Goal: Transaction & Acquisition: Book appointment/travel/reservation

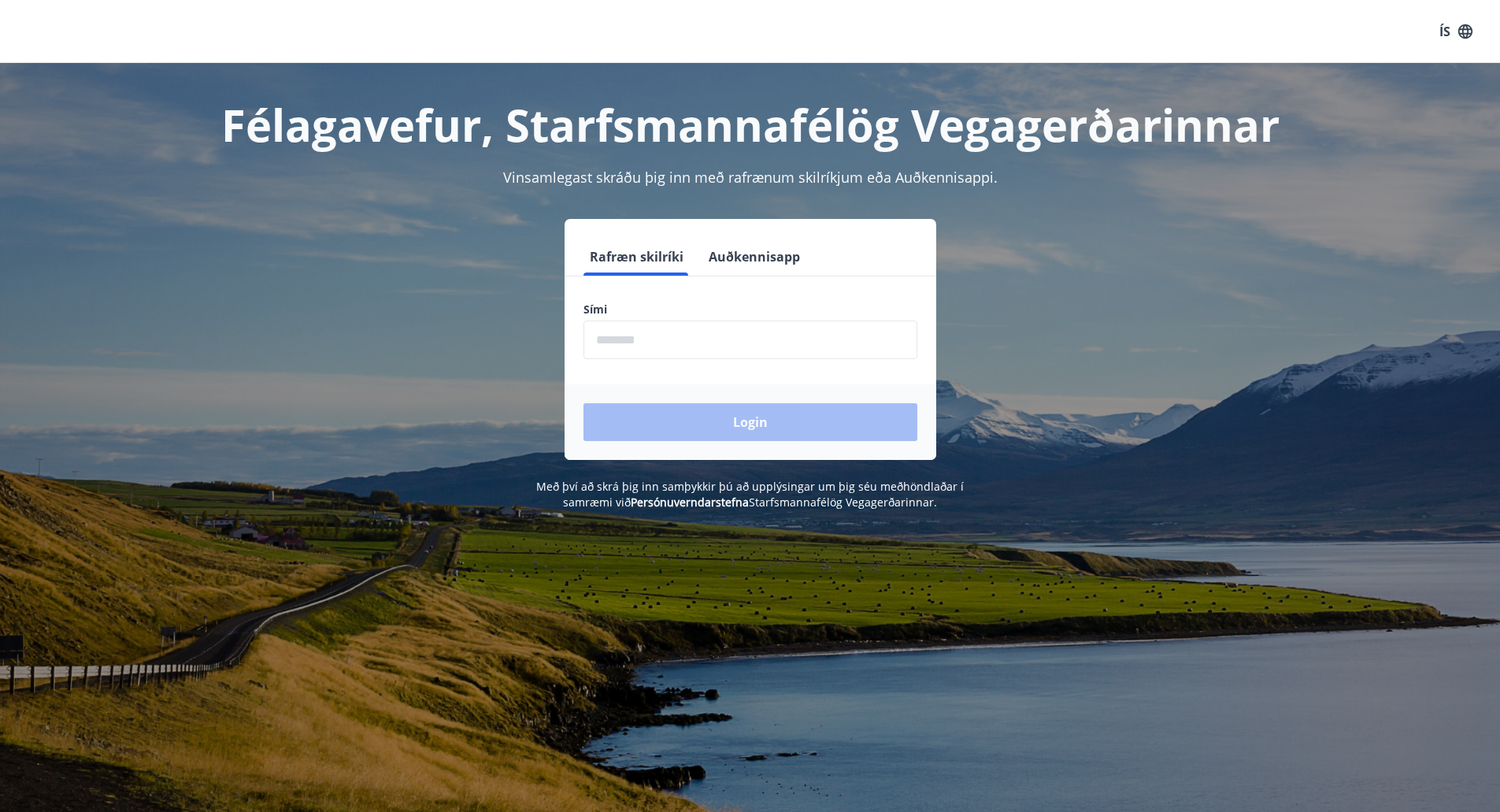
click at [661, 349] on input "phone" at bounding box center [750, 339] width 334 height 39
type input "********"
click at [667, 413] on button "Login" at bounding box center [750, 421] width 334 height 38
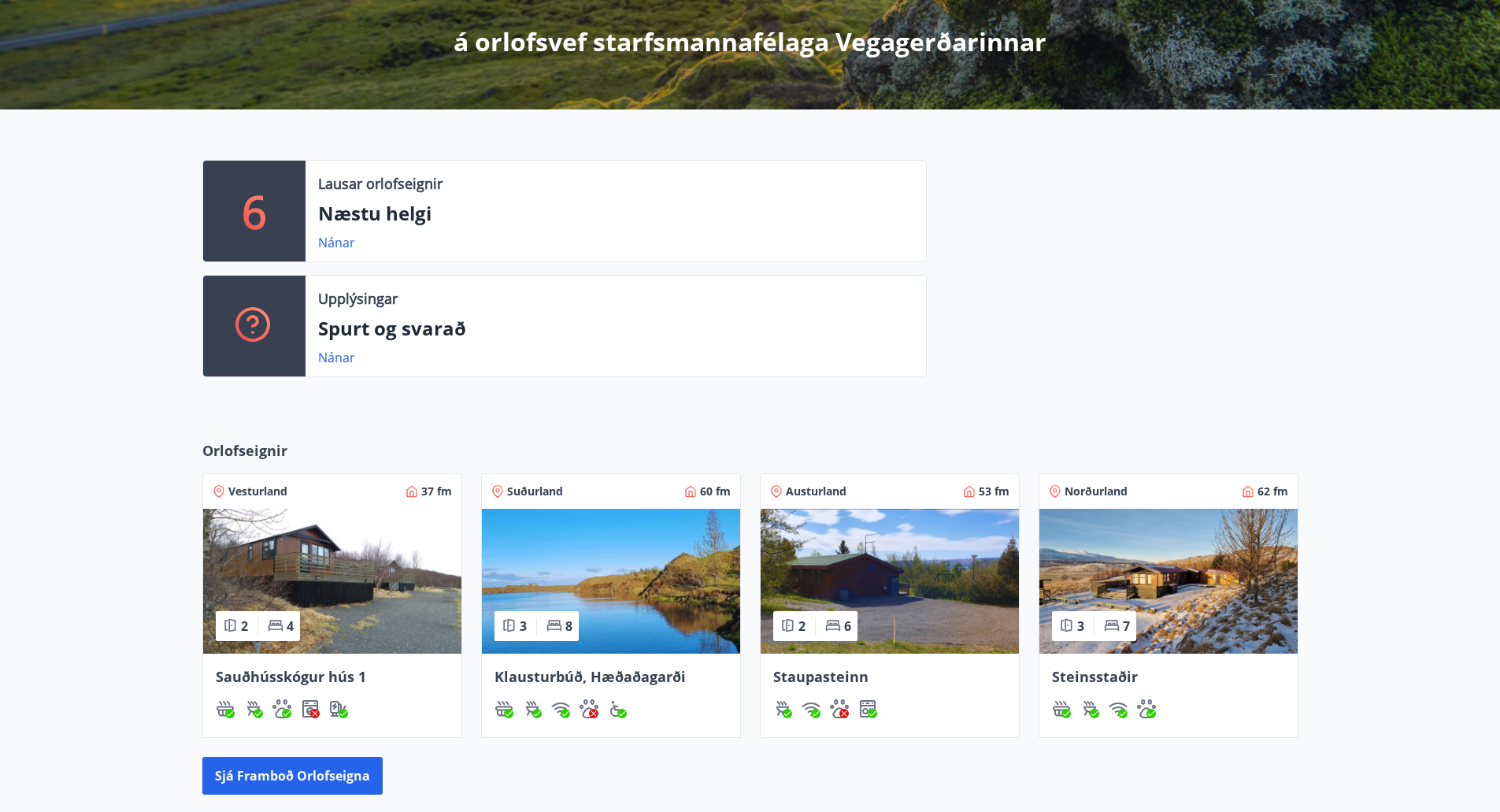
scroll to position [315, 0]
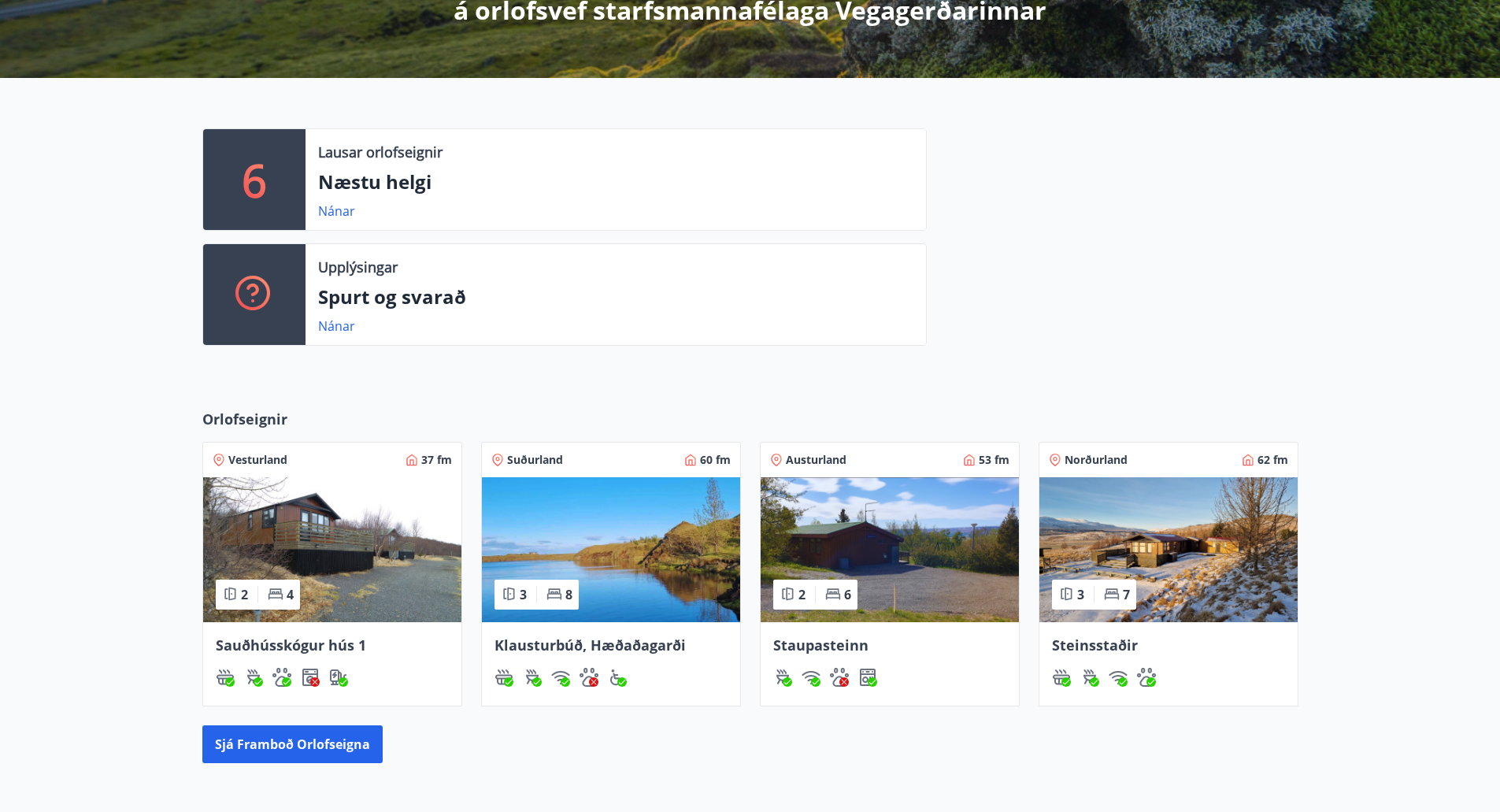
click at [1232, 593] on img at bounding box center [1168, 549] width 258 height 145
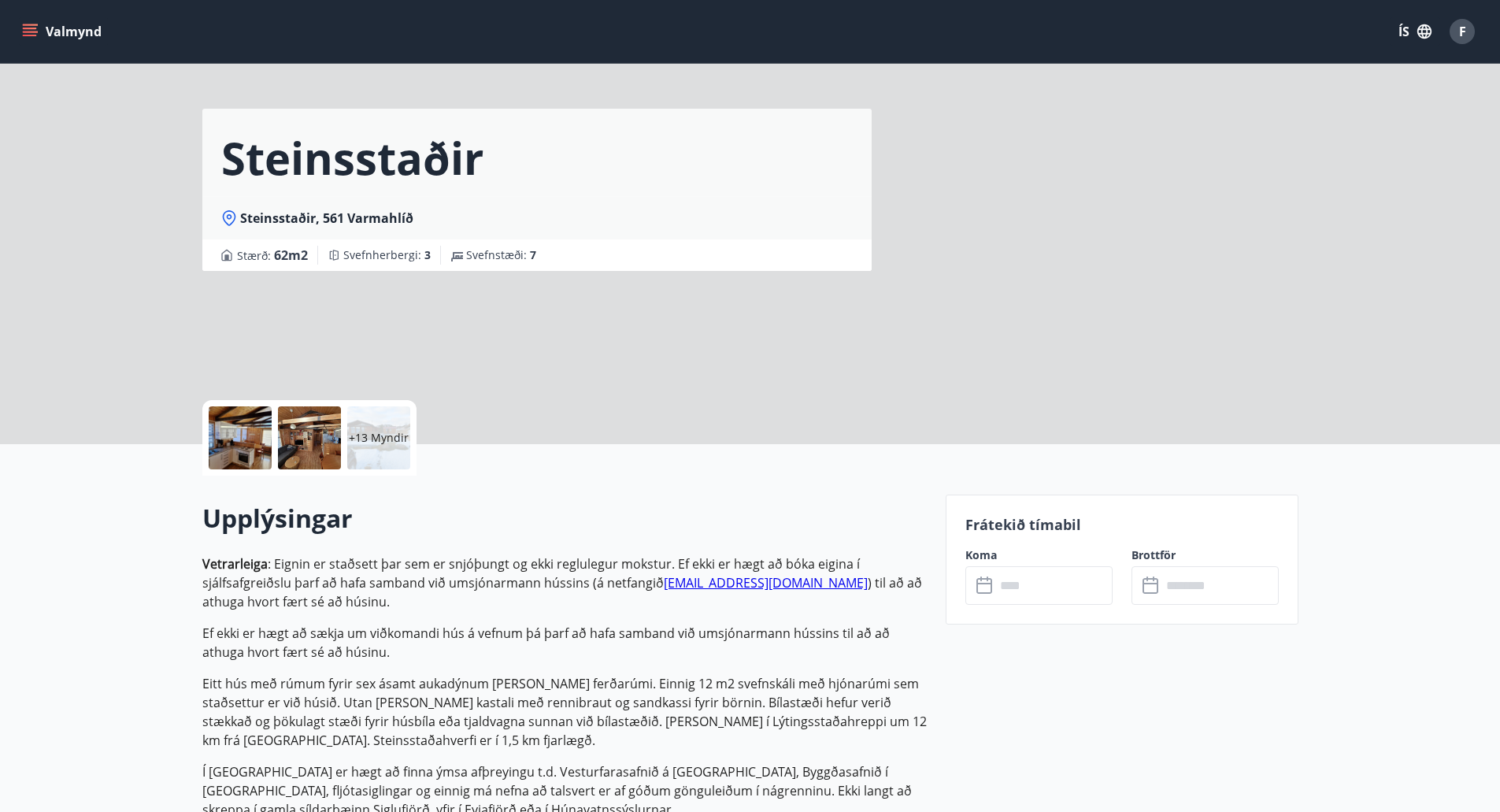
scroll to position [78, 0]
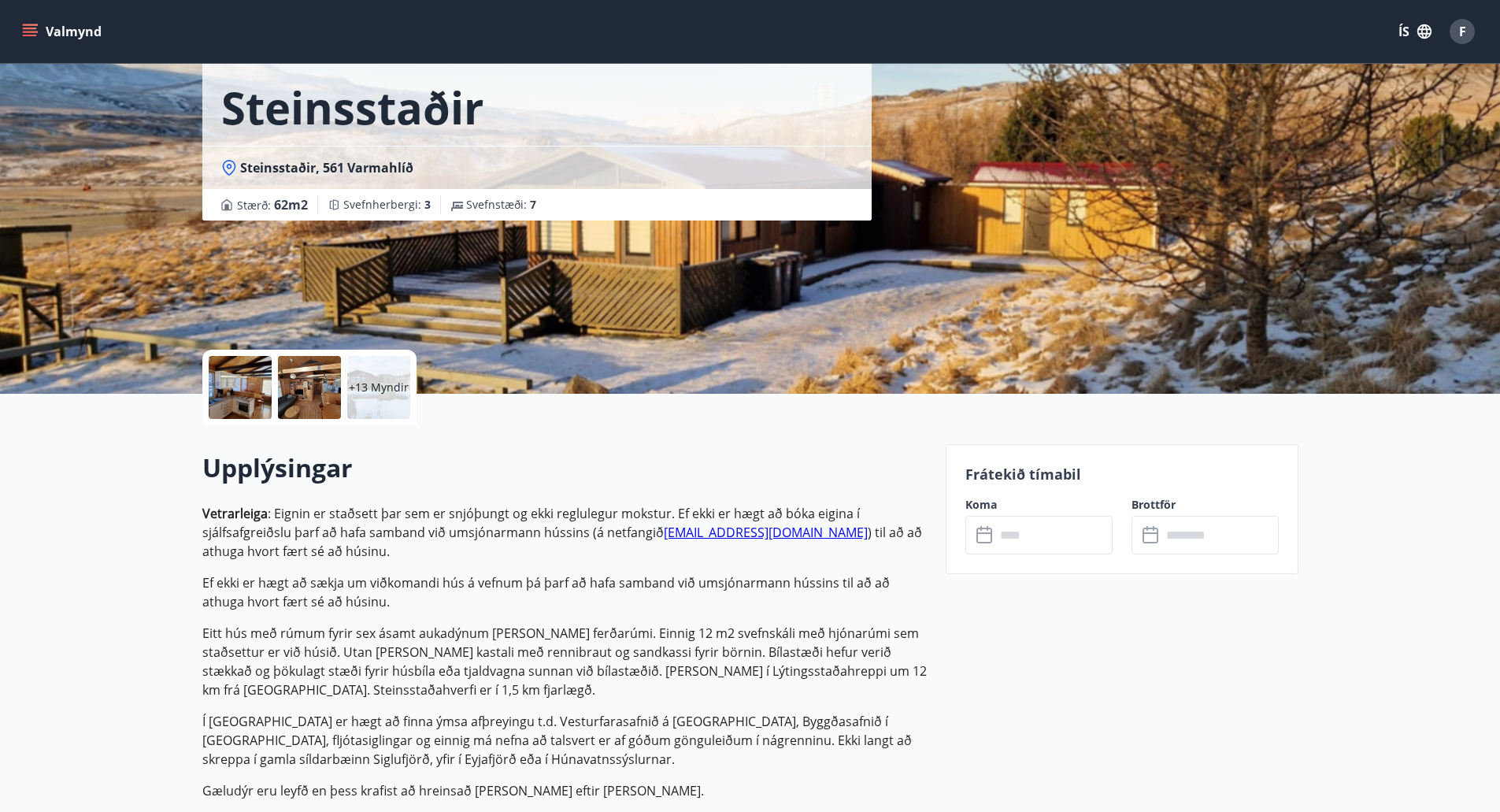
click at [1019, 536] on input "text" at bounding box center [1053, 535] width 117 height 39
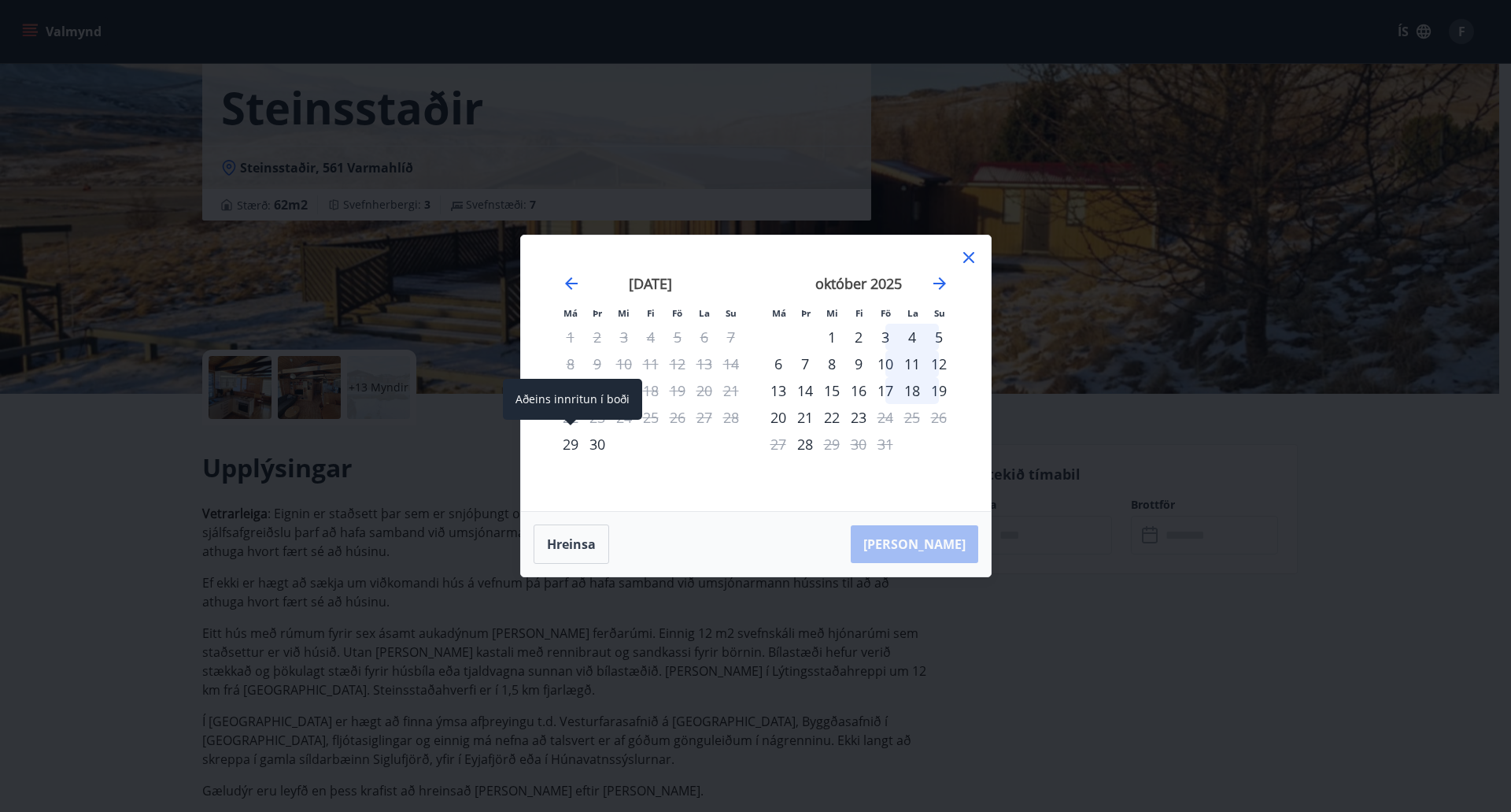
click at [570, 439] on div "29" at bounding box center [571, 444] width 27 height 27
click at [858, 332] on div "2" at bounding box center [859, 337] width 27 height 27
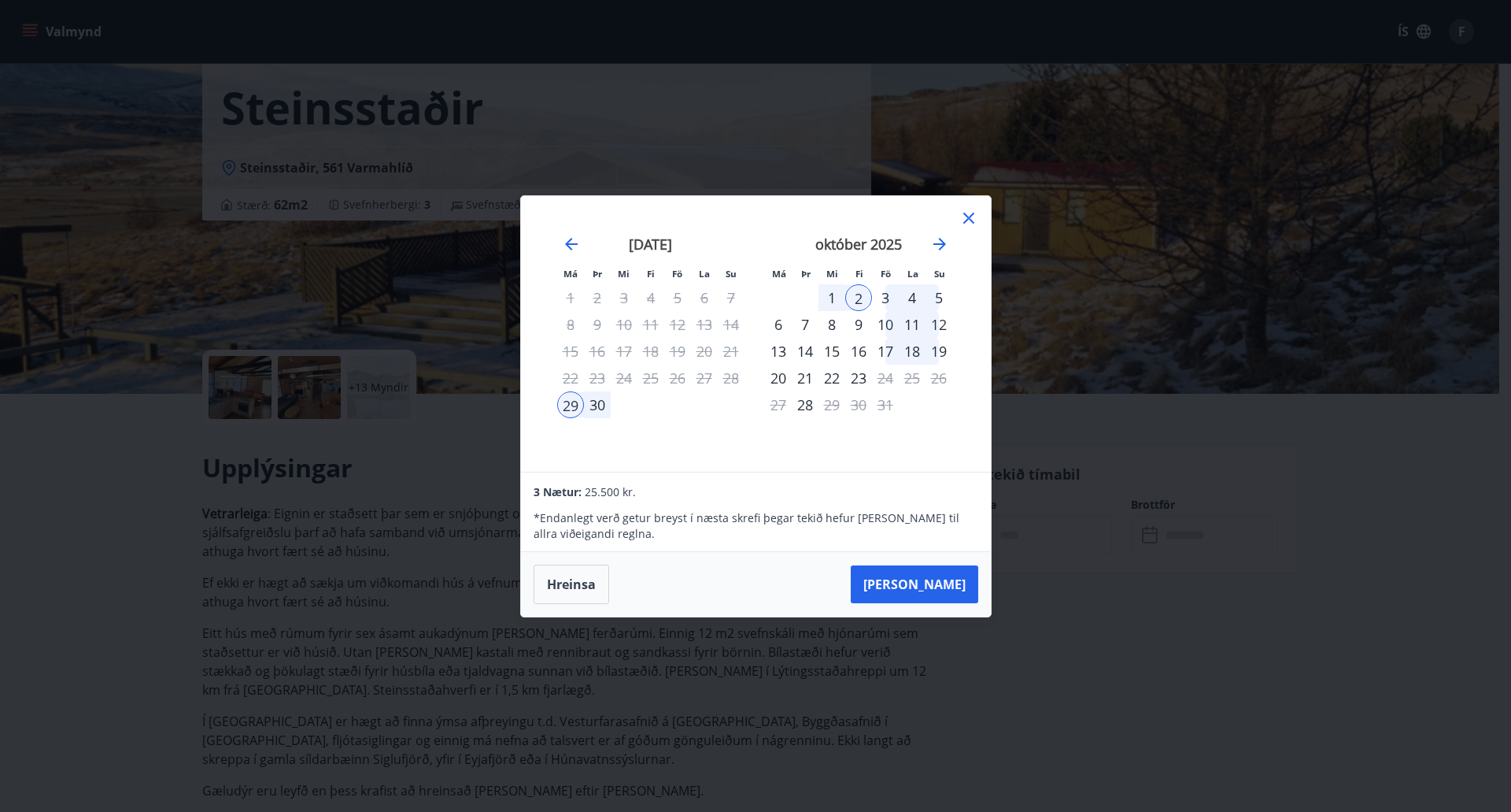
click at [884, 294] on div "3" at bounding box center [886, 298] width 27 height 27
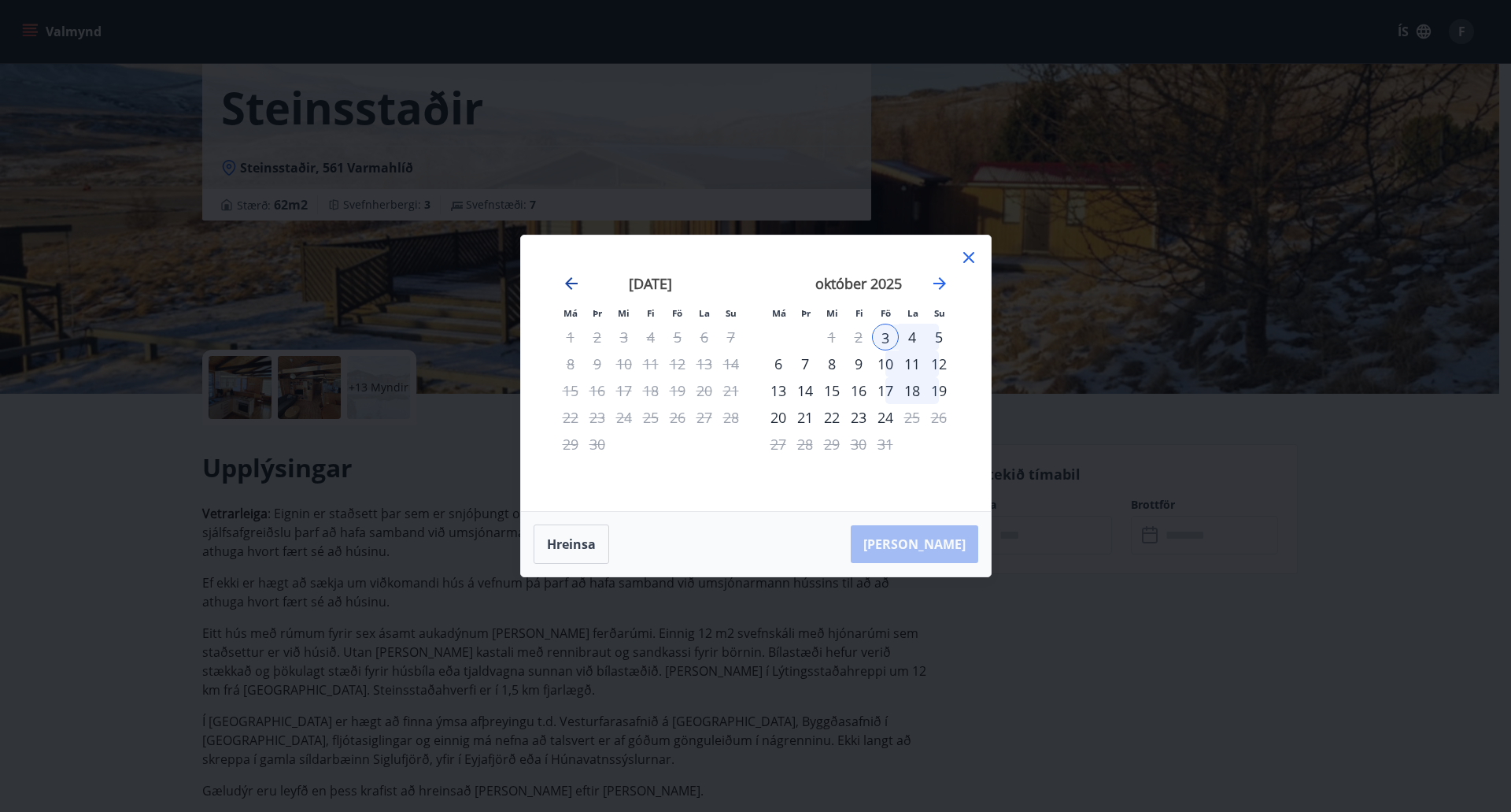
click at [571, 288] on icon "Move backward to switch to the previous month." at bounding box center [571, 283] width 13 height 13
click at [593, 515] on div "Hreinsa Taka Frá" at bounding box center [756, 543] width 470 height 65
click at [586, 531] on button "Hreinsa" at bounding box center [571, 543] width 75 height 40
click at [779, 448] on div "29" at bounding box center [779, 444] width 27 height 27
click at [940, 282] on icon "Move forward to switch to the next month." at bounding box center [940, 283] width 13 height 13
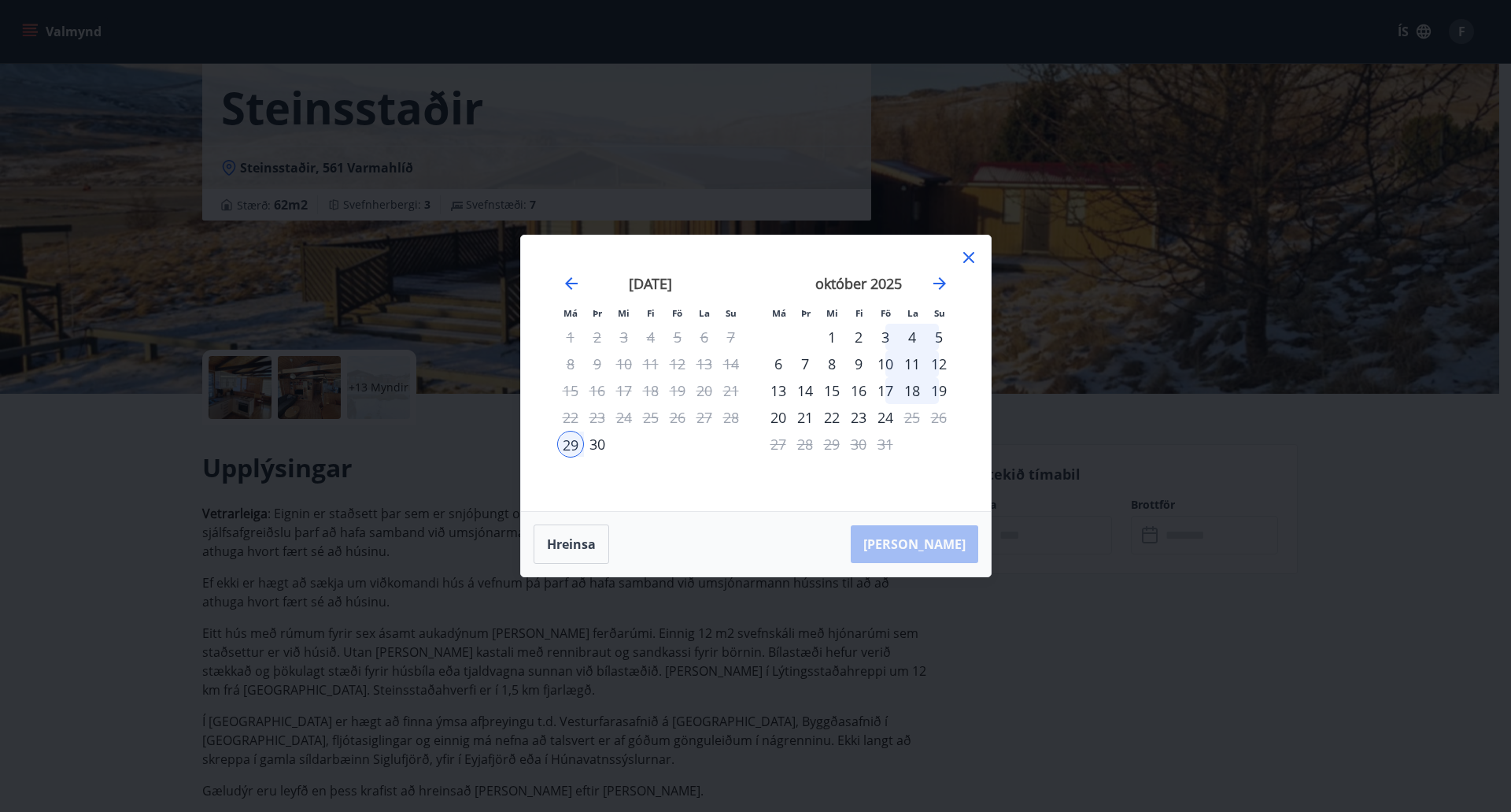
click at [881, 341] on div "3" at bounding box center [886, 337] width 27 height 27
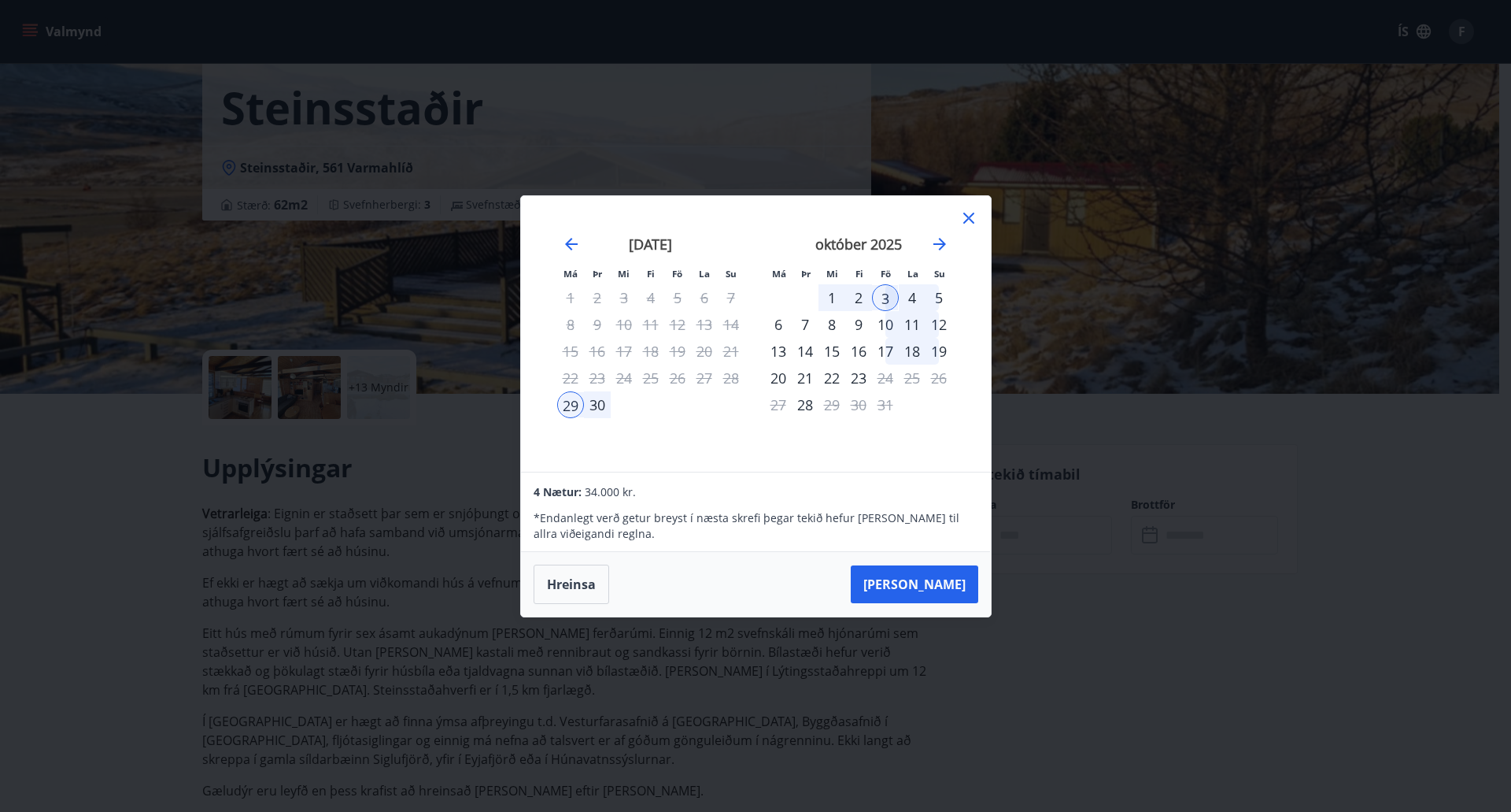
click at [566, 401] on div "29" at bounding box center [571, 405] width 27 height 27
click at [863, 290] on div "2" at bounding box center [859, 298] width 27 height 27
click at [932, 577] on button "Taka Frá" at bounding box center [915, 584] width 128 height 38
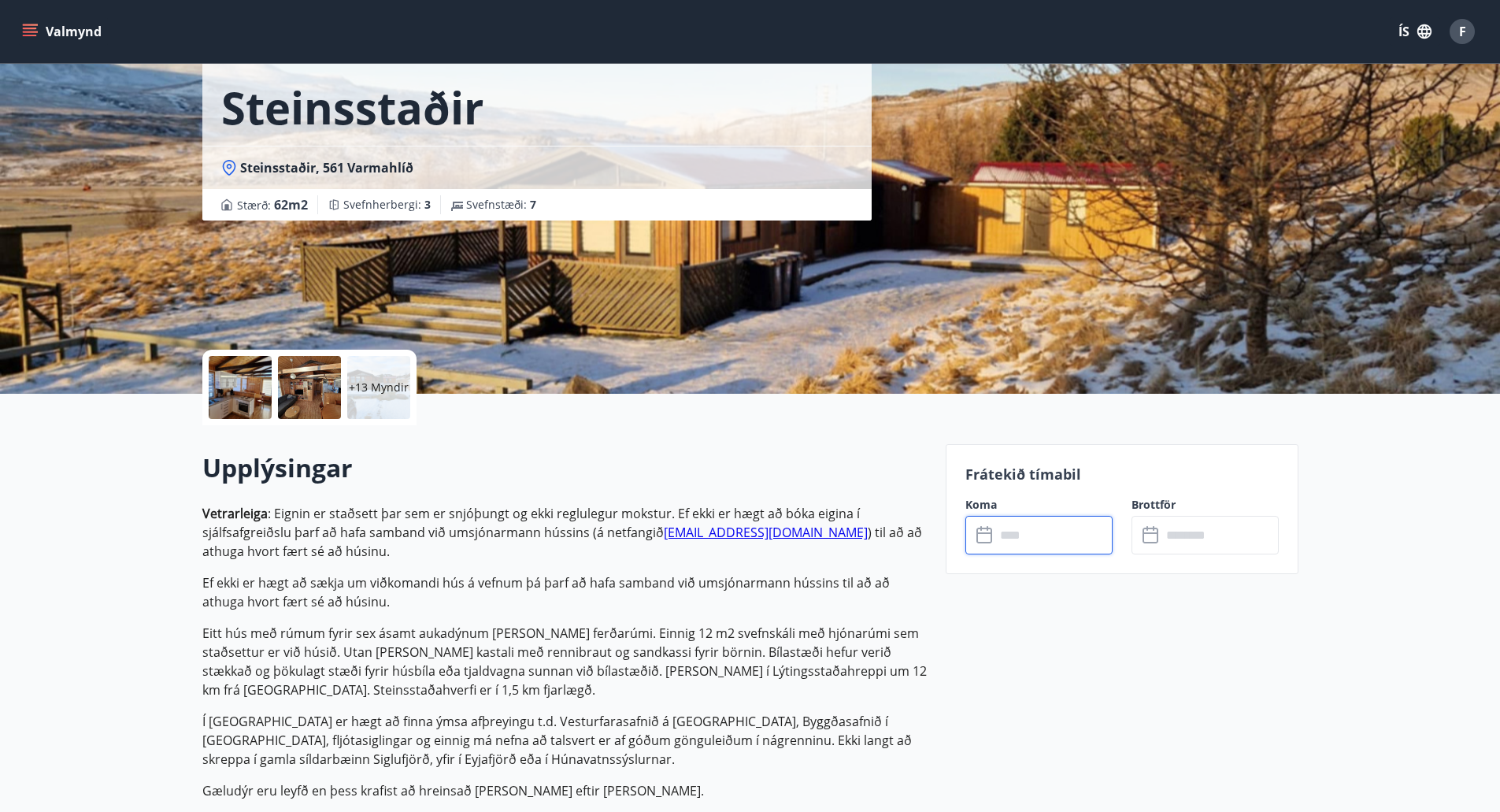
type input "******"
click at [1153, 686] on button "Greiða" at bounding box center [1205, 679] width 147 height 38
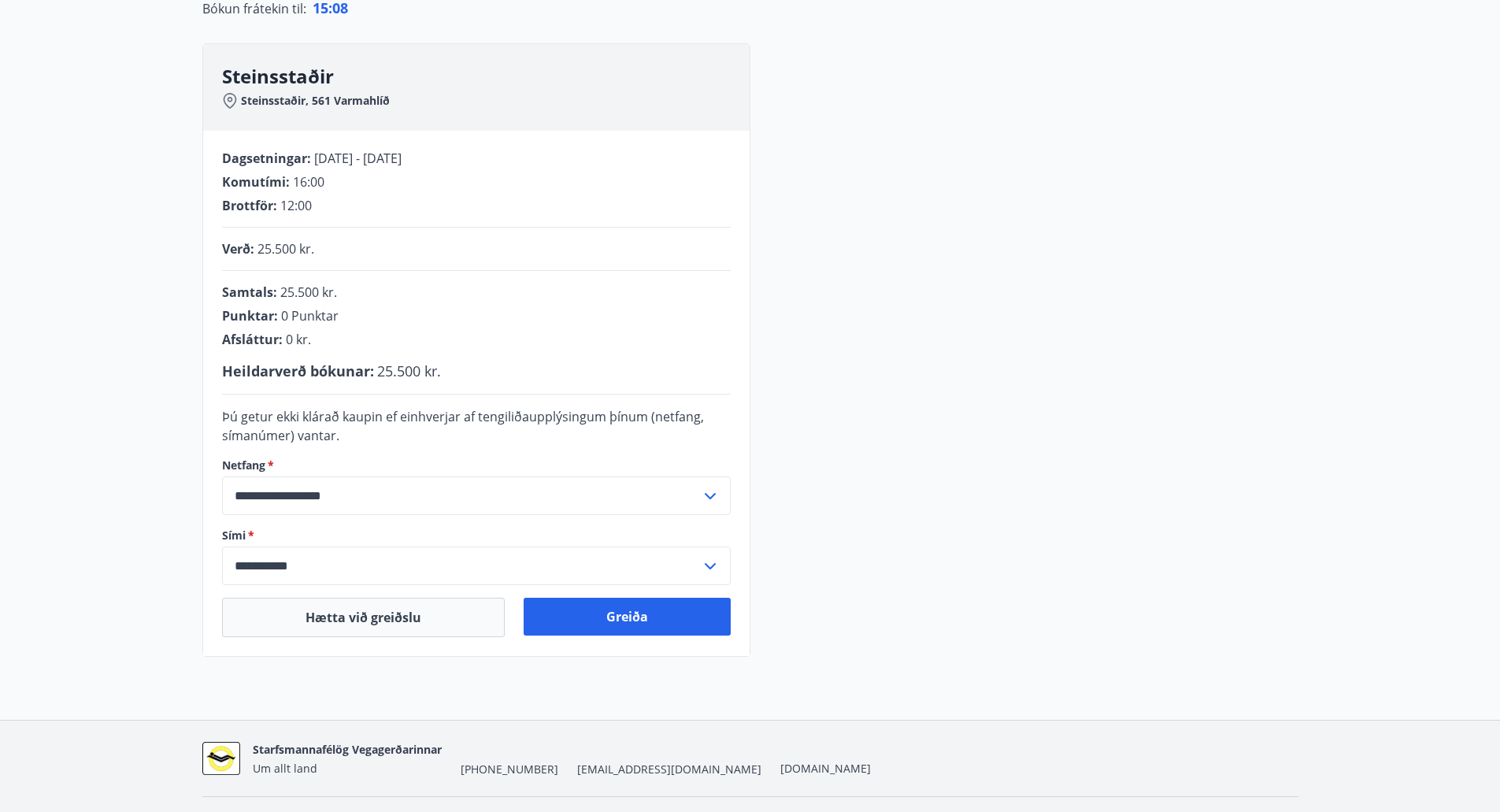
scroll to position [230, 0]
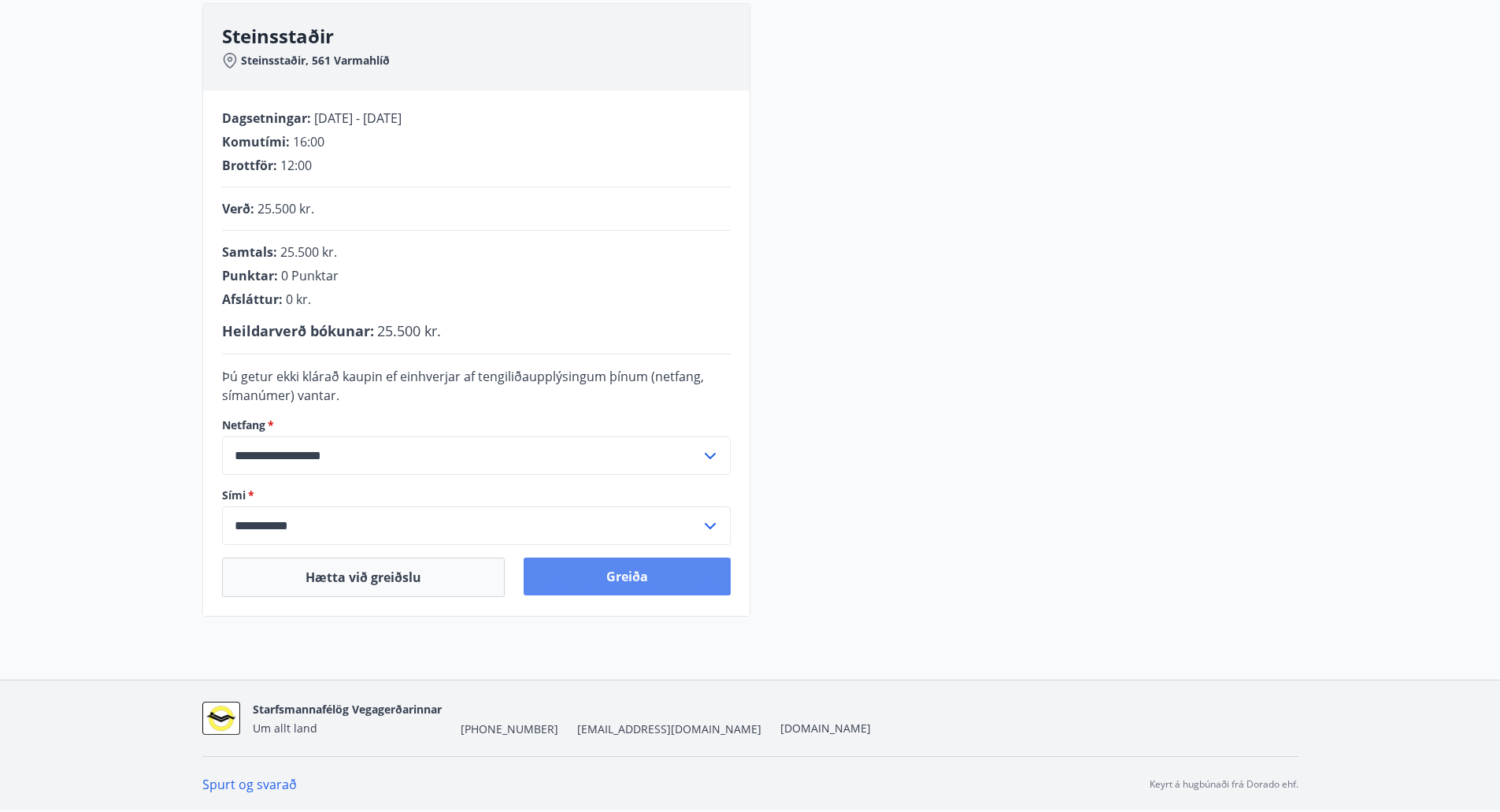
click at [607, 589] on button "Greiða" at bounding box center [628, 576] width 207 height 38
